Goal: Task Accomplishment & Management: Manage account settings

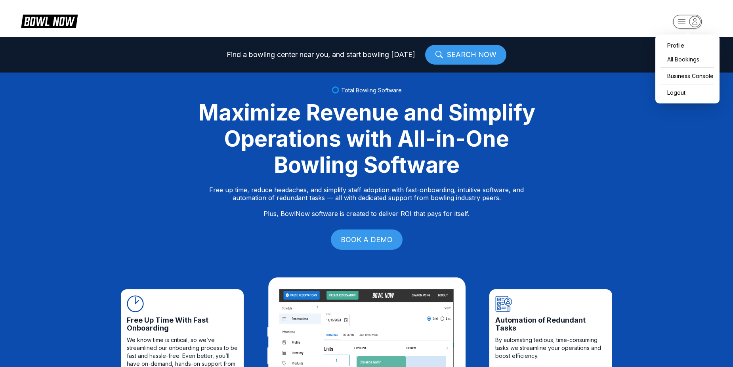
click at [683, 22] on rect "button" at bounding box center [687, 22] width 29 height 14
click at [679, 81] on div "Business Console" at bounding box center [687, 76] width 56 height 14
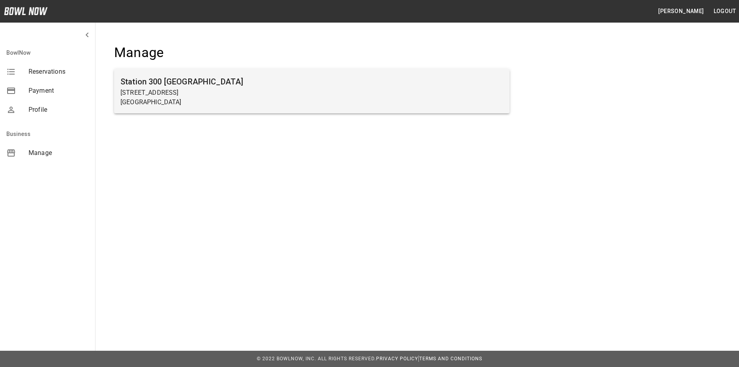
click at [332, 86] on h6 "Station 300 [GEOGRAPHIC_DATA]" at bounding box center [311, 81] width 383 height 13
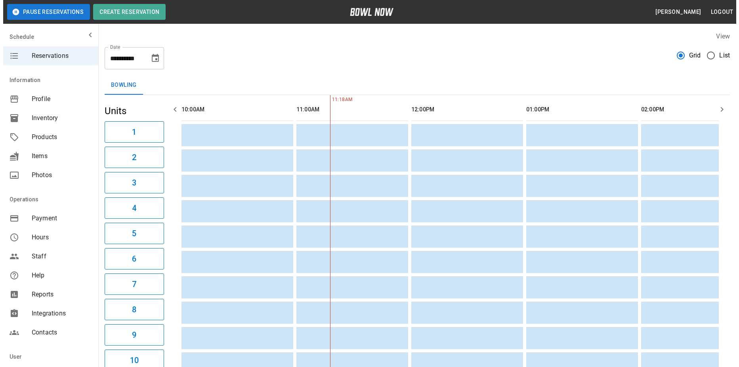
scroll to position [0, 115]
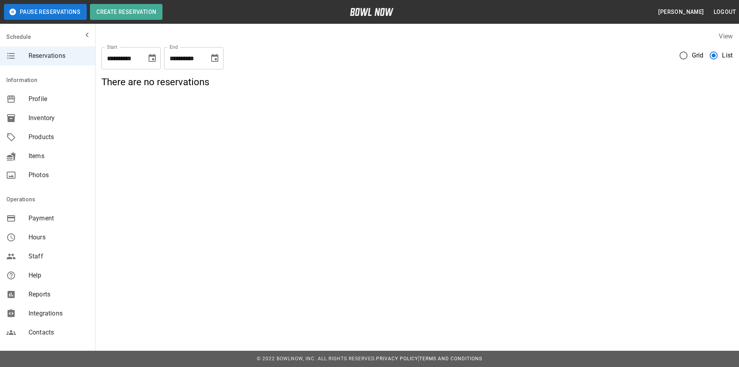
click at [41, 224] on div "Payment" at bounding box center [47, 218] width 95 height 19
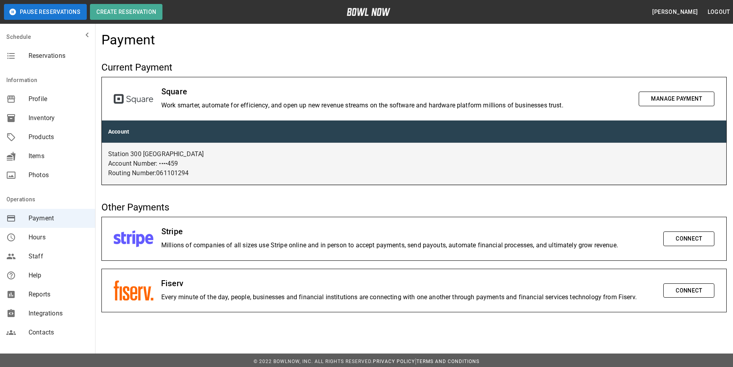
click at [724, 15] on button "Logout" at bounding box center [718, 12] width 29 height 15
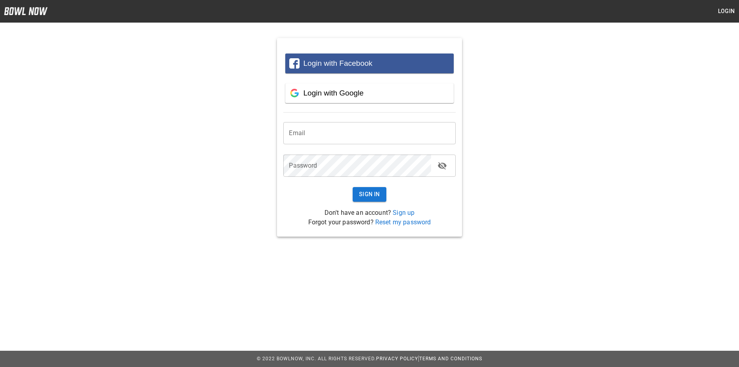
type input "**********"
